Goal: Task Accomplishment & Management: Understand process/instructions

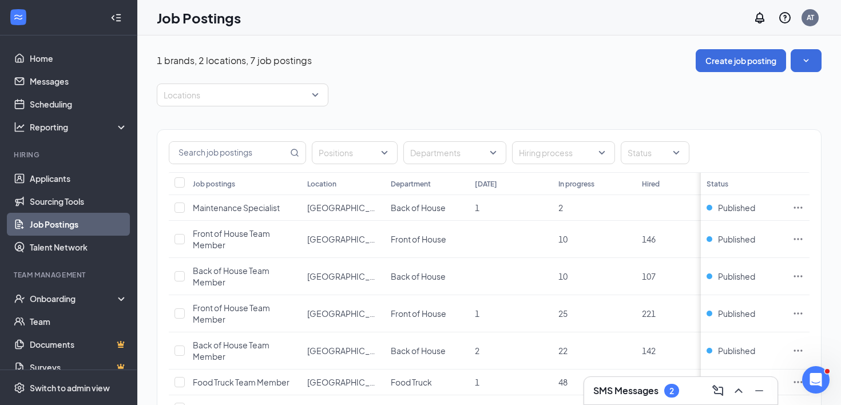
click at [655, 386] on h3 "SMS Messages" at bounding box center [625, 391] width 65 height 13
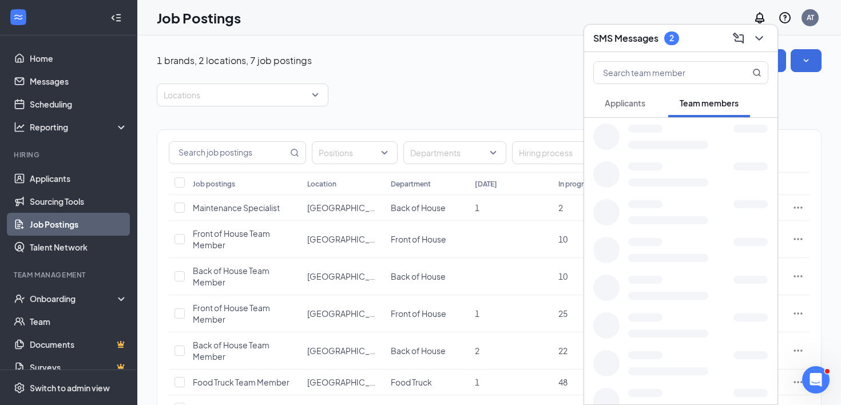
click at [373, 110] on div "Positions Departments Hiring process Status Job postings Location Department [D…" at bounding box center [489, 288] width 665 height 365
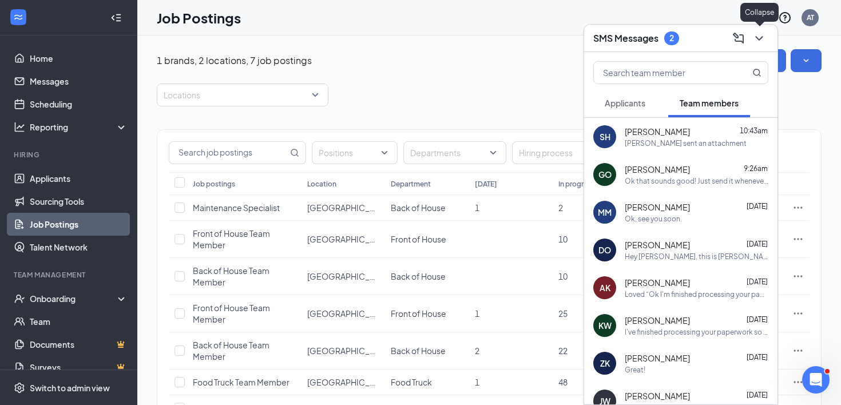
click at [760, 38] on icon "ChevronDown" at bounding box center [758, 38] width 7 height 5
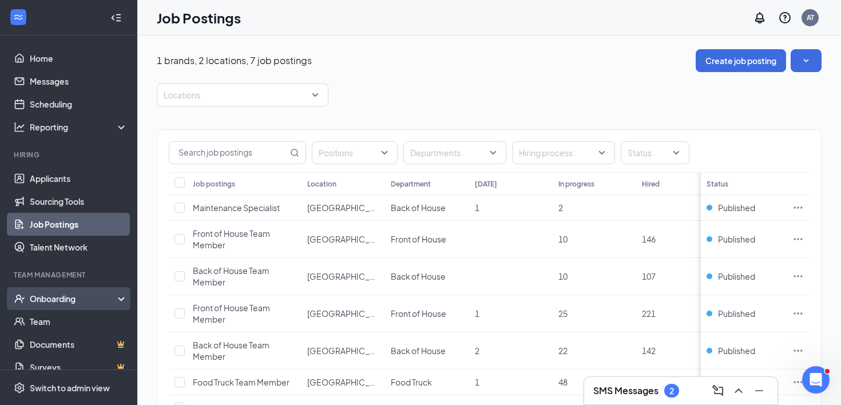
click at [45, 295] on div "Onboarding" at bounding box center [74, 298] width 88 height 11
click at [45, 319] on link "Overview" at bounding box center [79, 321] width 98 height 23
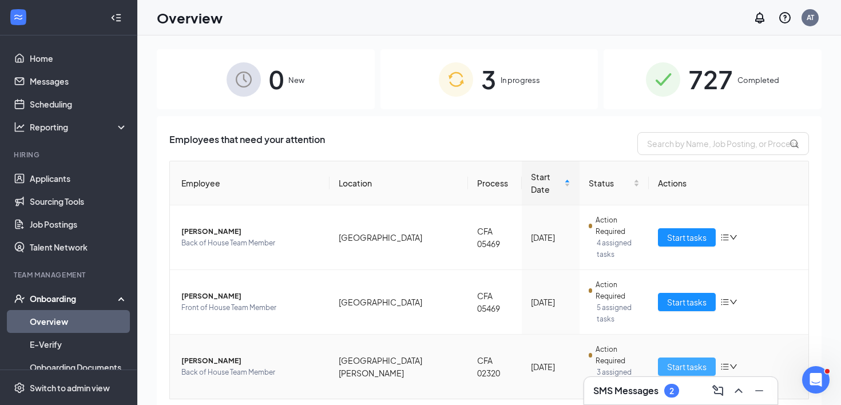
click at [676, 361] on span "Start tasks" at bounding box center [686, 367] width 39 height 13
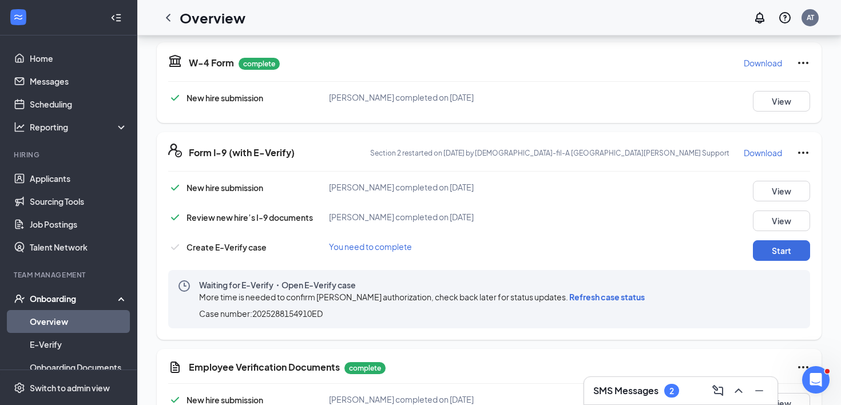
scroll to position [353, 0]
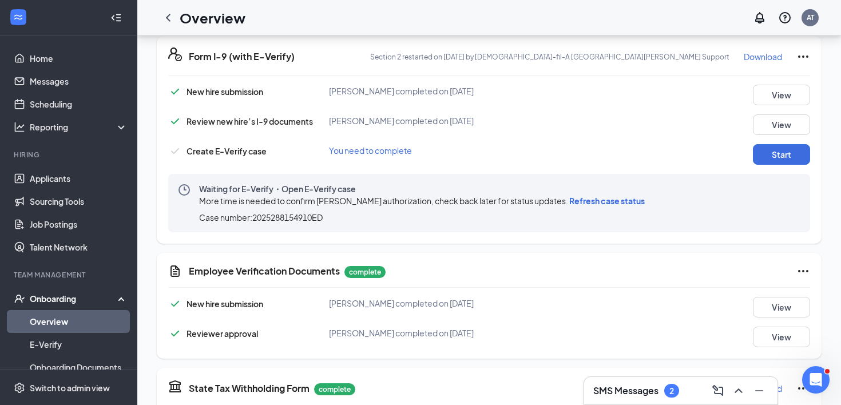
click at [597, 203] on span "Refresh case status" at bounding box center [607, 201] width 76 height 10
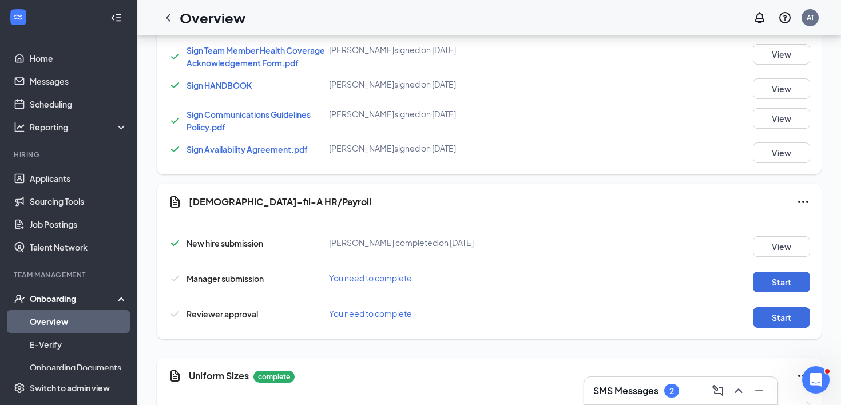
scroll to position [973, 0]
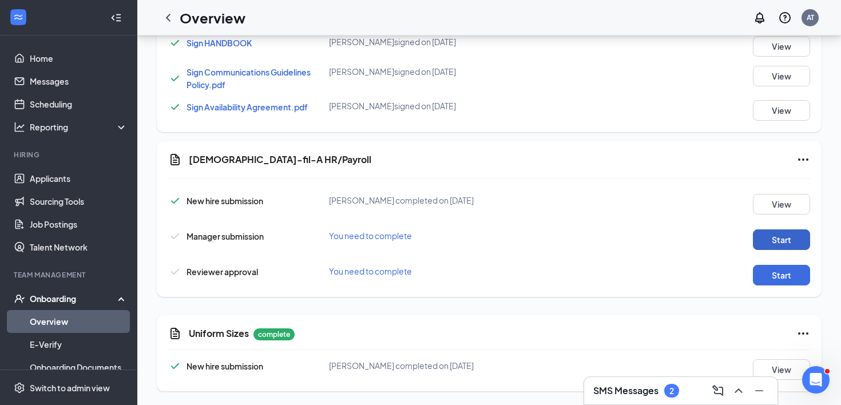
click at [775, 238] on button "Start" at bounding box center [781, 239] width 57 height 21
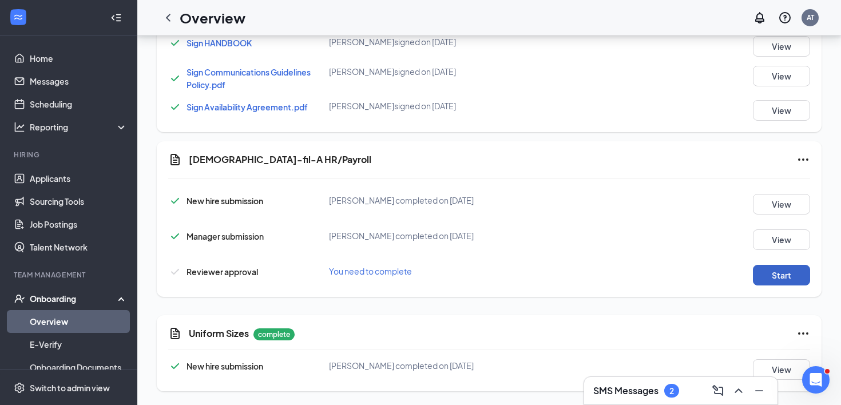
click at [783, 278] on button "Start" at bounding box center [781, 275] width 57 height 21
